Goal: Task Accomplishment & Management: Use online tool/utility

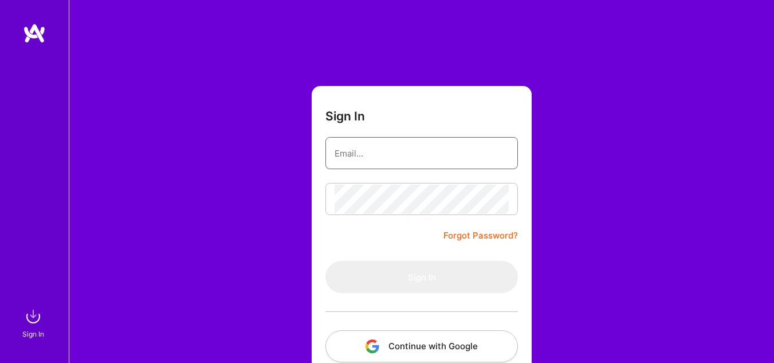
type input "[PERSON_NAME][EMAIL_ADDRESS][PERSON_NAME][DOMAIN_NAME]"
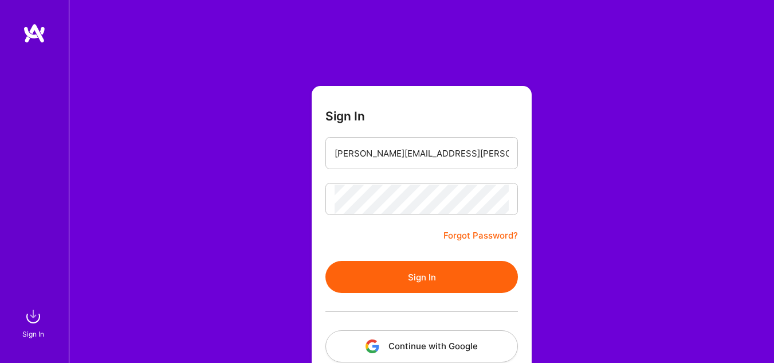
click at [374, 277] on button "Sign In" at bounding box center [422, 277] width 193 height 32
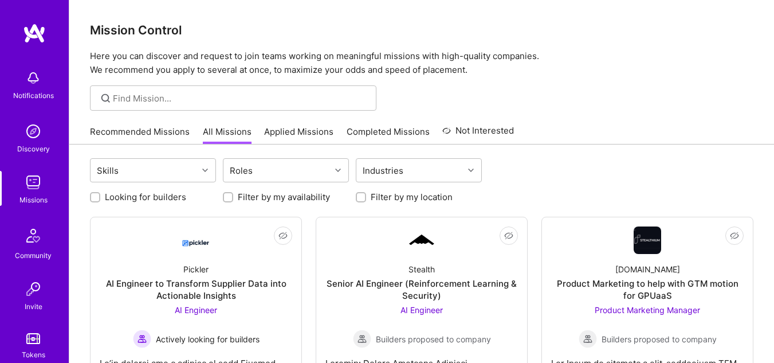
click at [687, 95] on div at bounding box center [421, 97] width 705 height 25
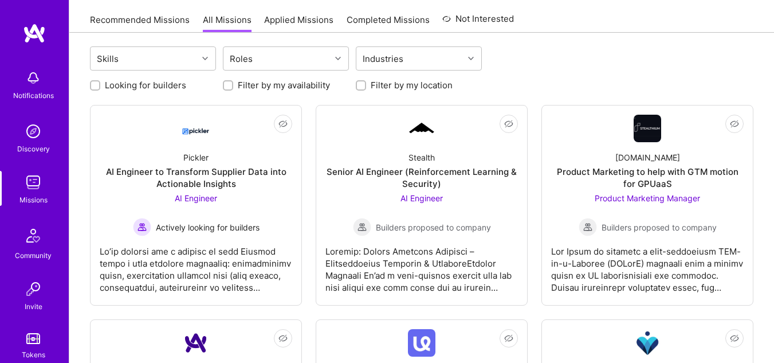
scroll to position [115, 0]
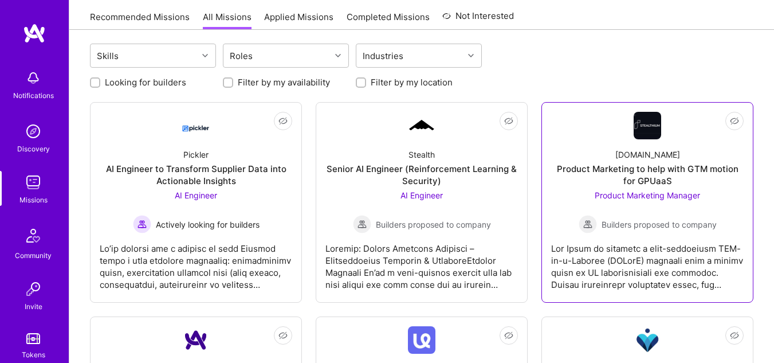
click at [649, 206] on div "Product Marketing Manager Builders proposed to company" at bounding box center [648, 211] width 138 height 44
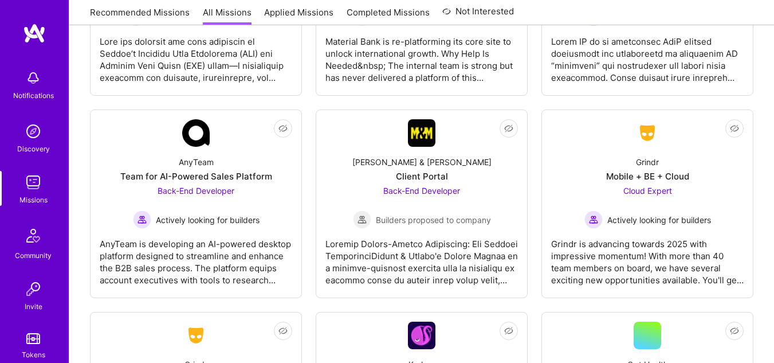
scroll to position [2637, 0]
